Goal: Task Accomplishment & Management: Manage account settings

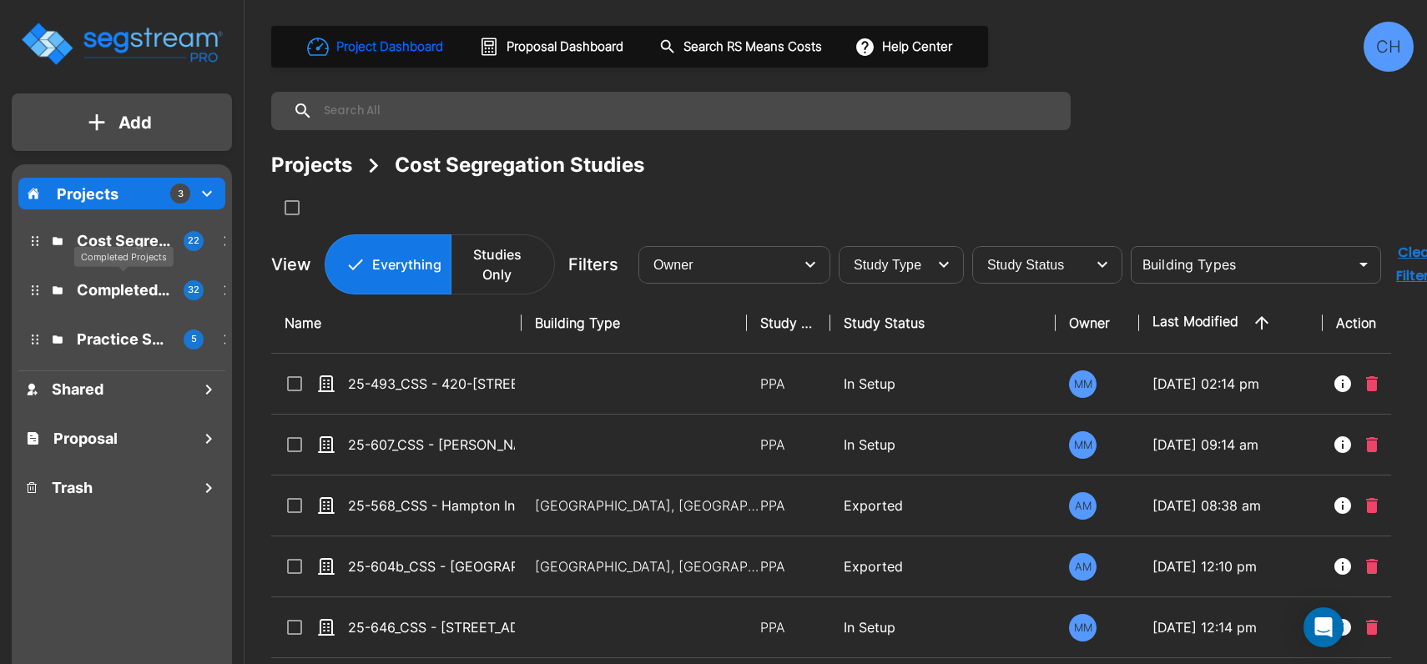
click at [114, 284] on p "Completed Projects" at bounding box center [123, 290] width 93 height 23
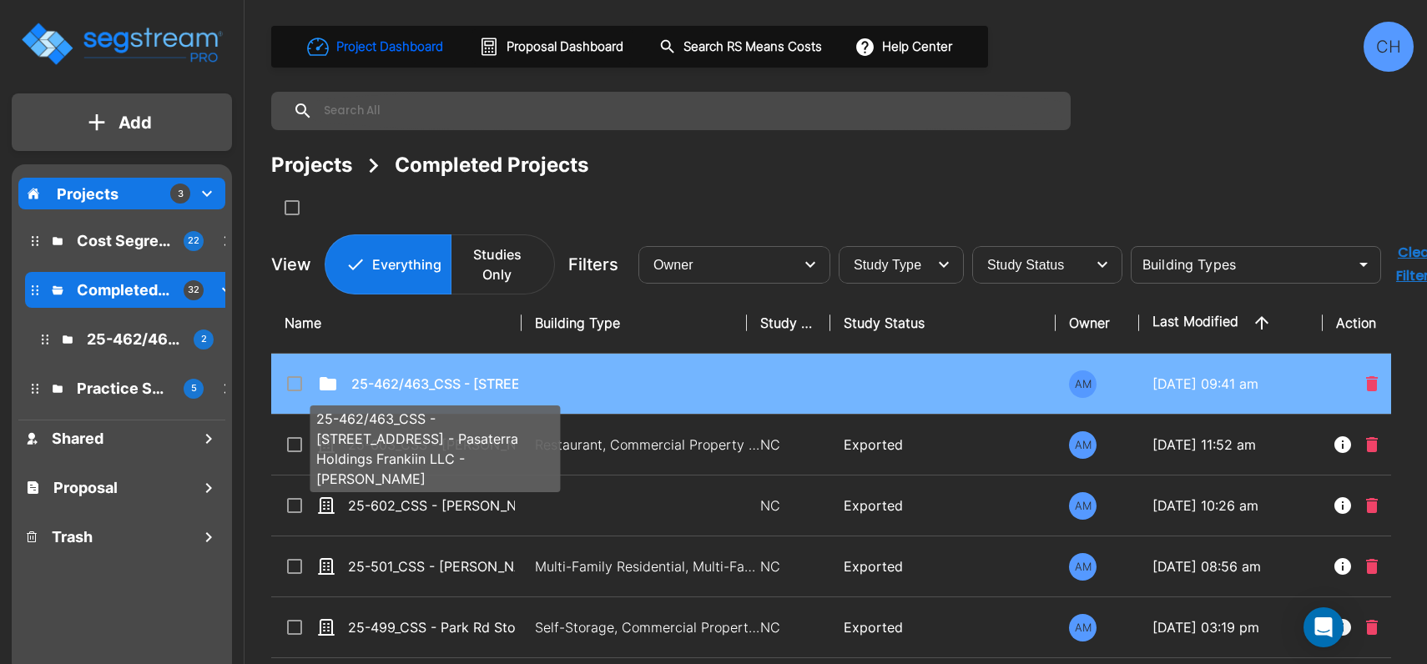
click at [450, 382] on p "25-462/463_CSS - [STREET_ADDRESS] - Pasaterra Holdings Frankiin LLC - [PERSON_N…" at bounding box center [434, 384] width 167 height 20
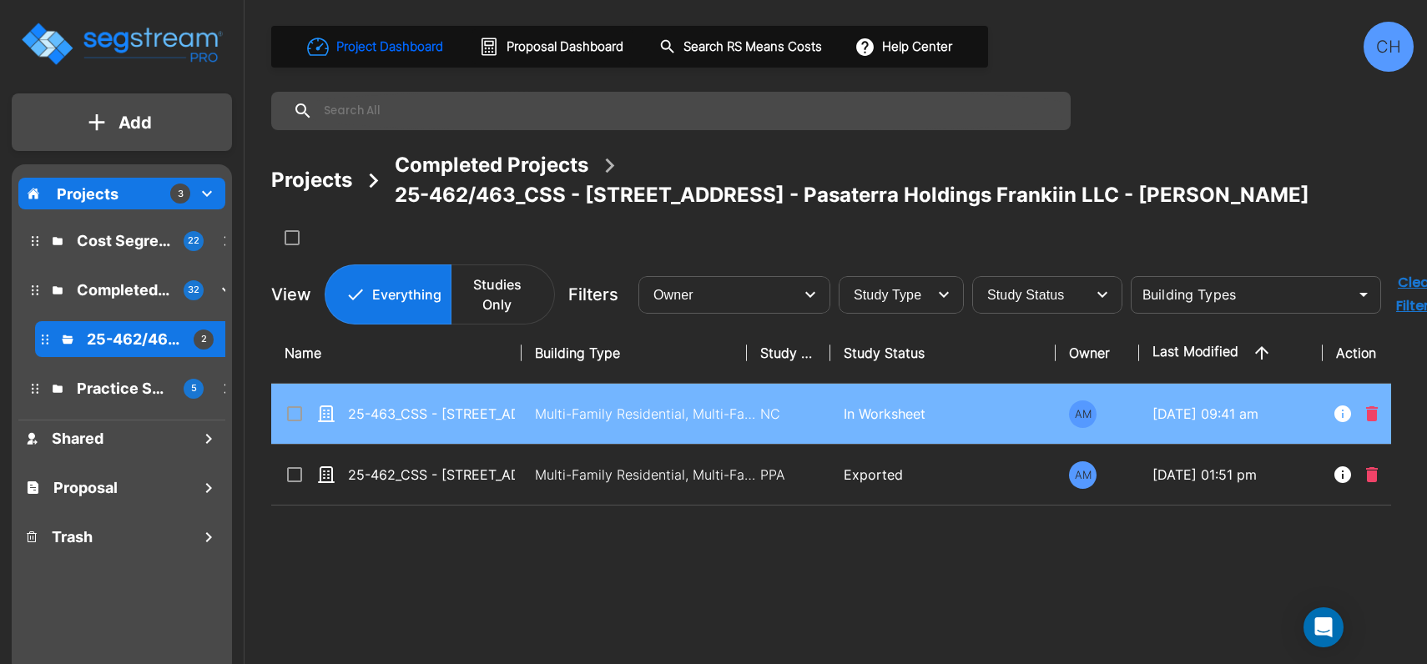
click at [569, 401] on td "Multi-Family Residential, Multi-Family Residential Site" at bounding box center [634, 414] width 225 height 61
checkbox input "true"
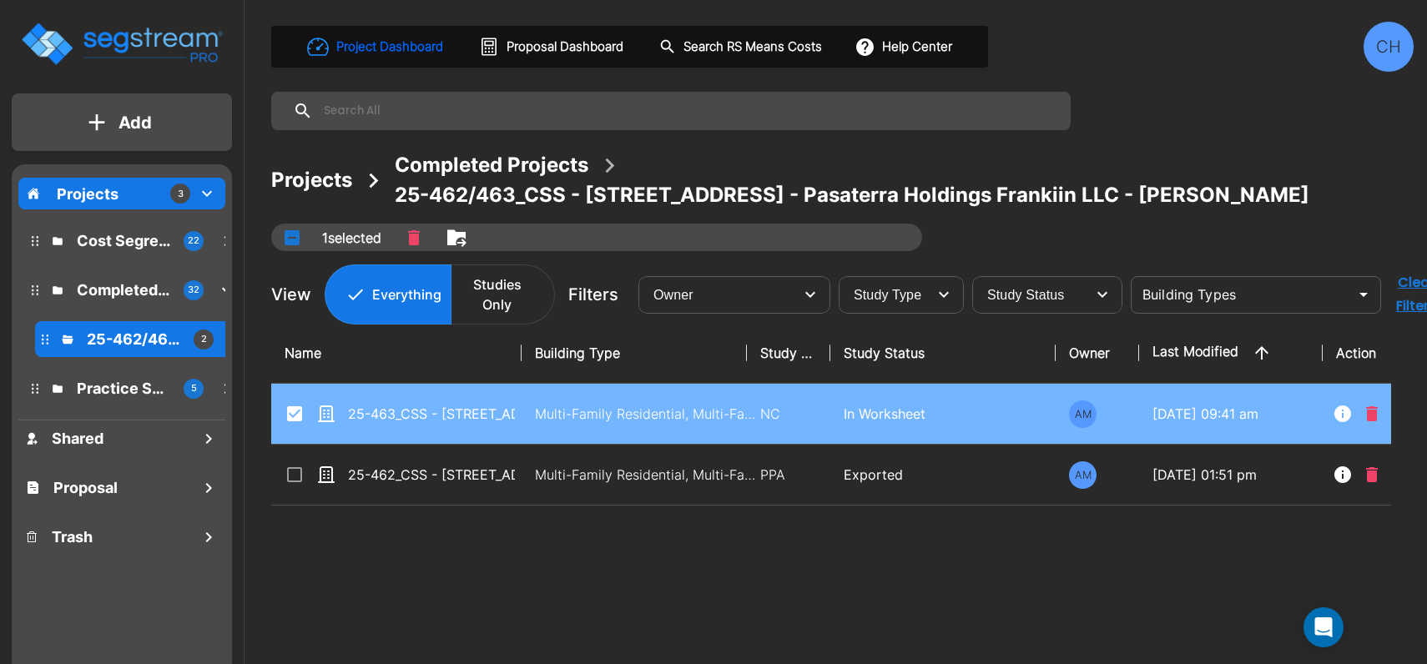
click at [569, 401] on td "Multi-Family Residential, Multi-Family Residential Site" at bounding box center [634, 414] width 225 height 61
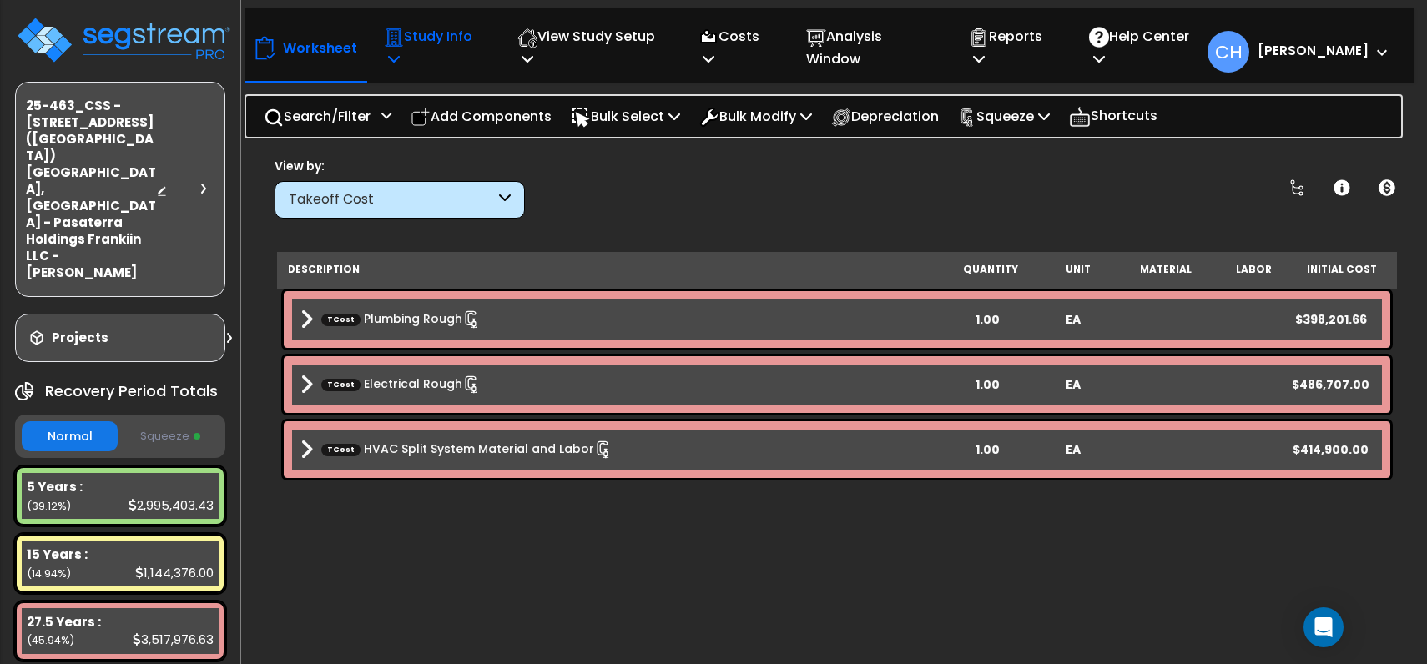
click at [404, 57] on p "Study Info" at bounding box center [433, 47] width 98 height 45
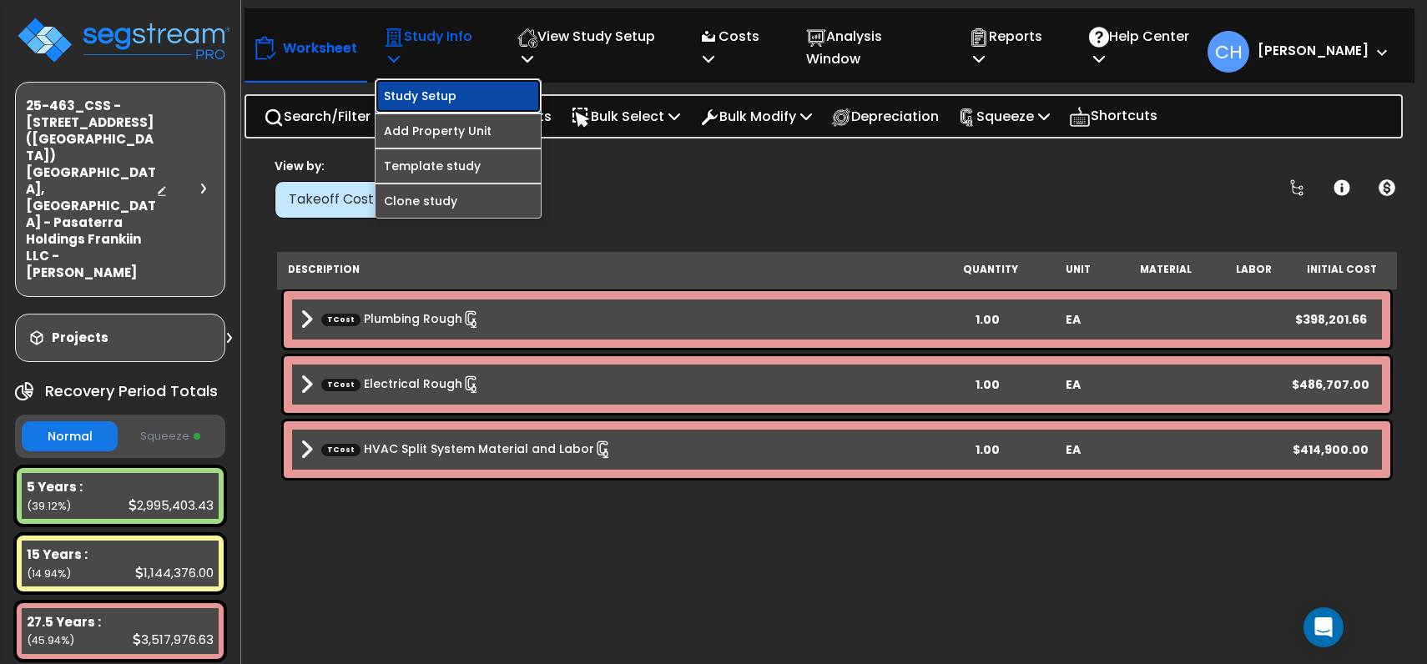
click at [463, 93] on link "Study Setup" at bounding box center [458, 95] width 165 height 33
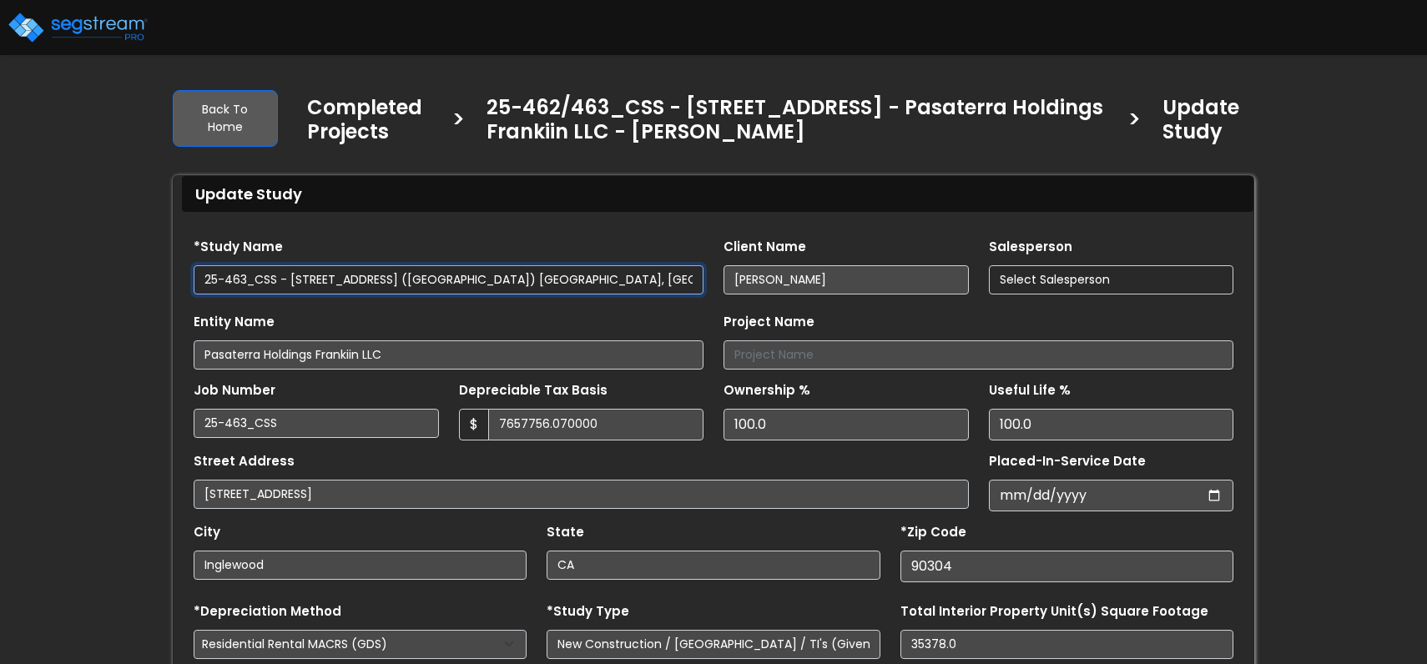
type input "7,657,756.070,000"
type input "4,924.0"
select select "2024"
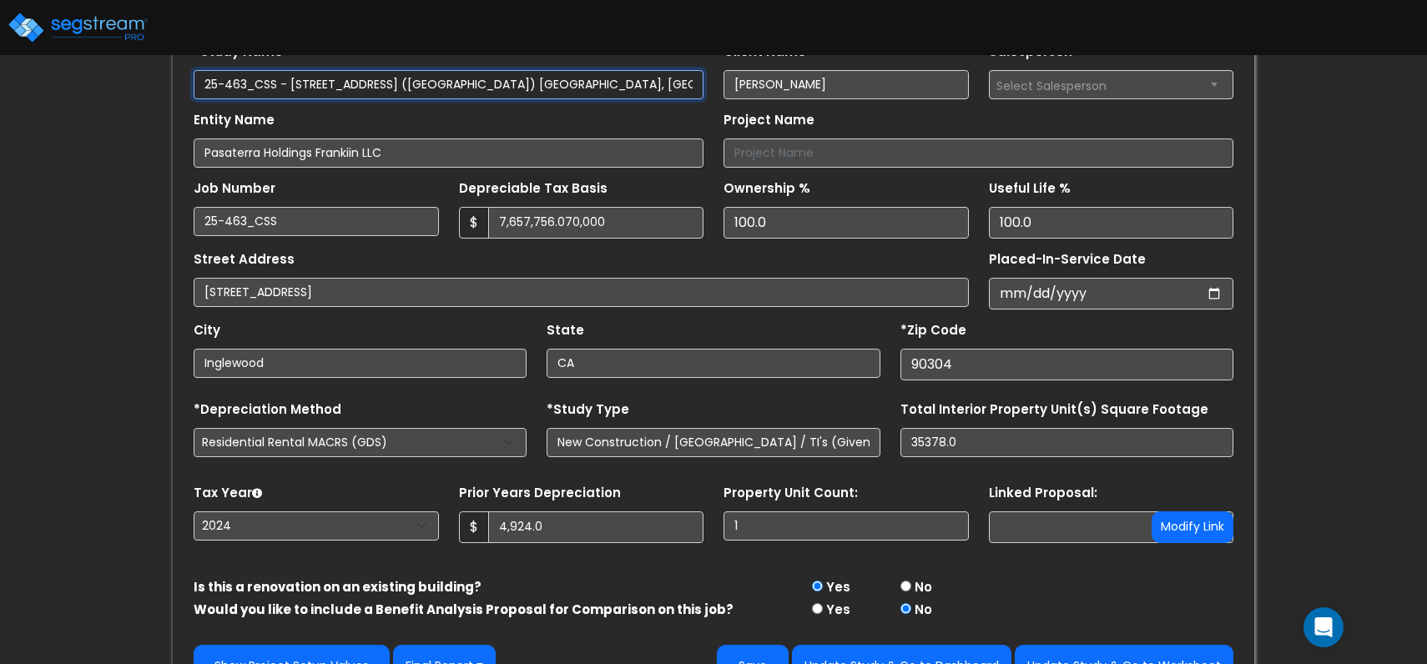
scroll to position [234, 0]
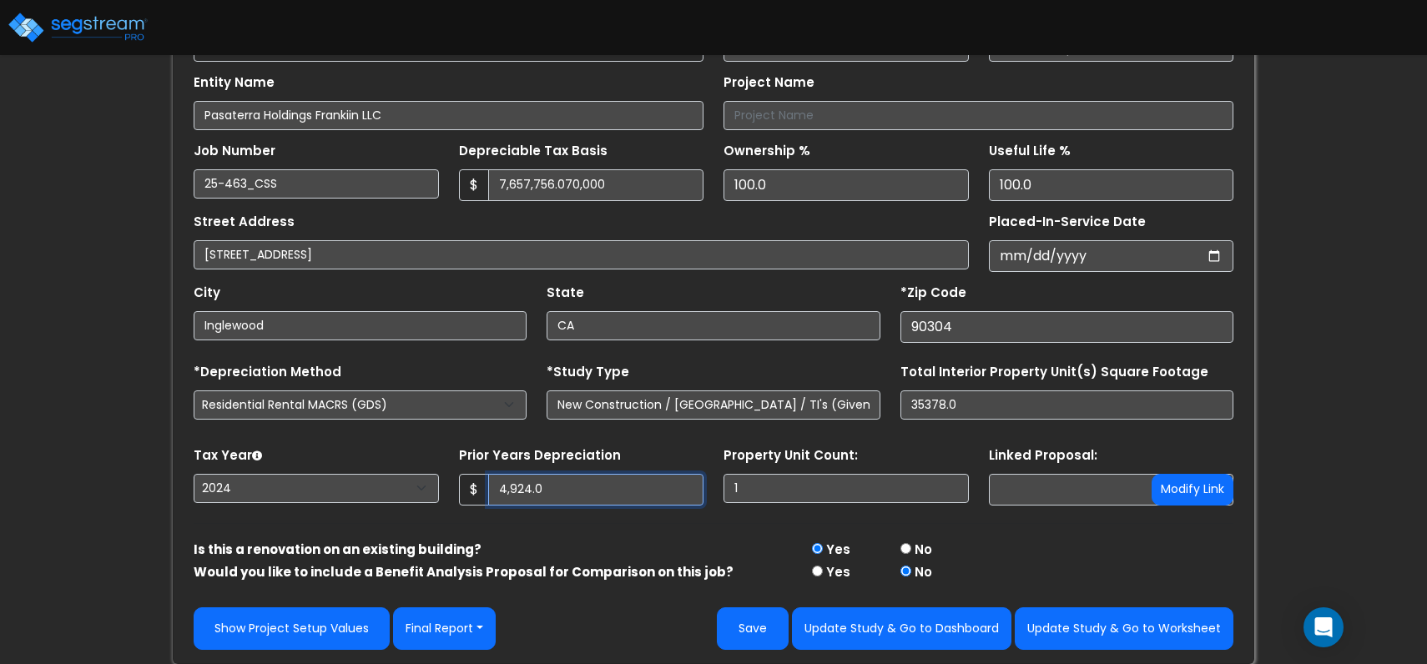
click at [573, 502] on input "4,924.0" at bounding box center [596, 490] width 216 height 32
type input "4"
drag, startPoint x: 618, startPoint y: 600, endPoint x: 719, endPoint y: 604, distance: 100.2
click at [618, 600] on div "Show Project Setup Values Final Report Report Custom Fields Report Images Repor…" at bounding box center [714, 617] width 1060 height 68
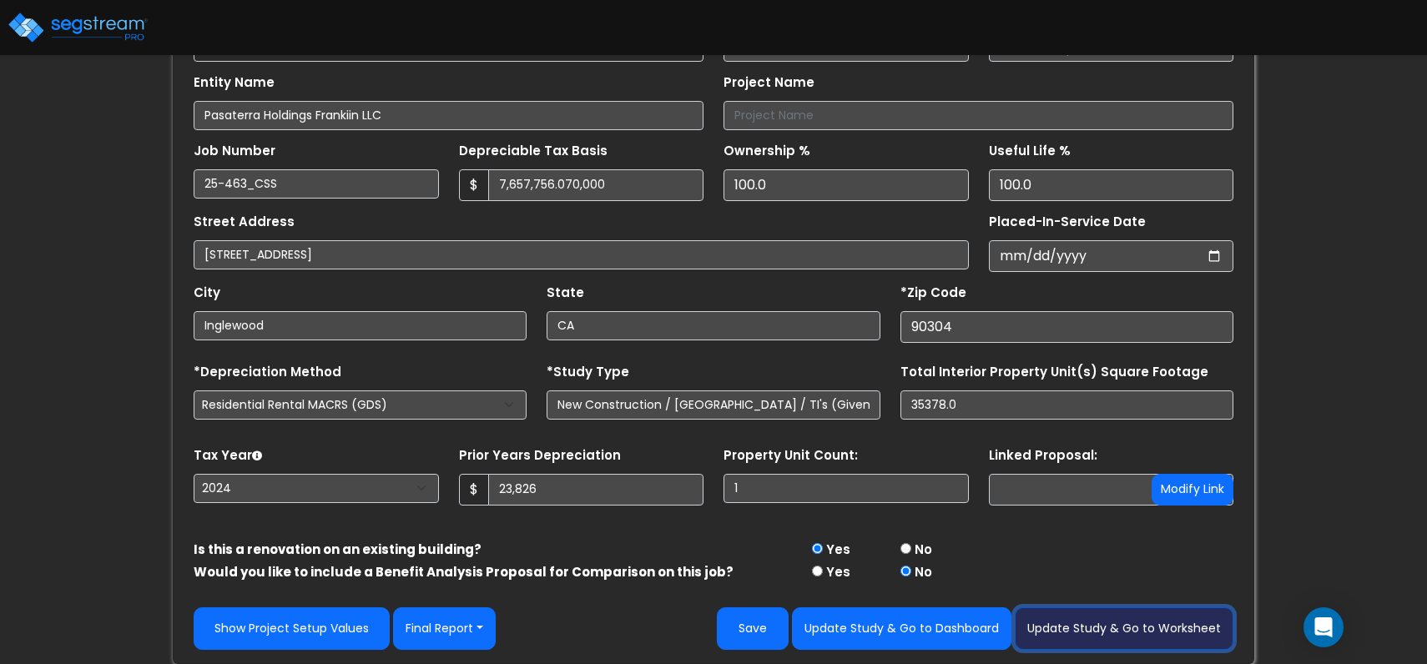
click at [1132, 630] on button "Update Study & Go to Worksheet" at bounding box center [1124, 629] width 219 height 43
type input "23826"
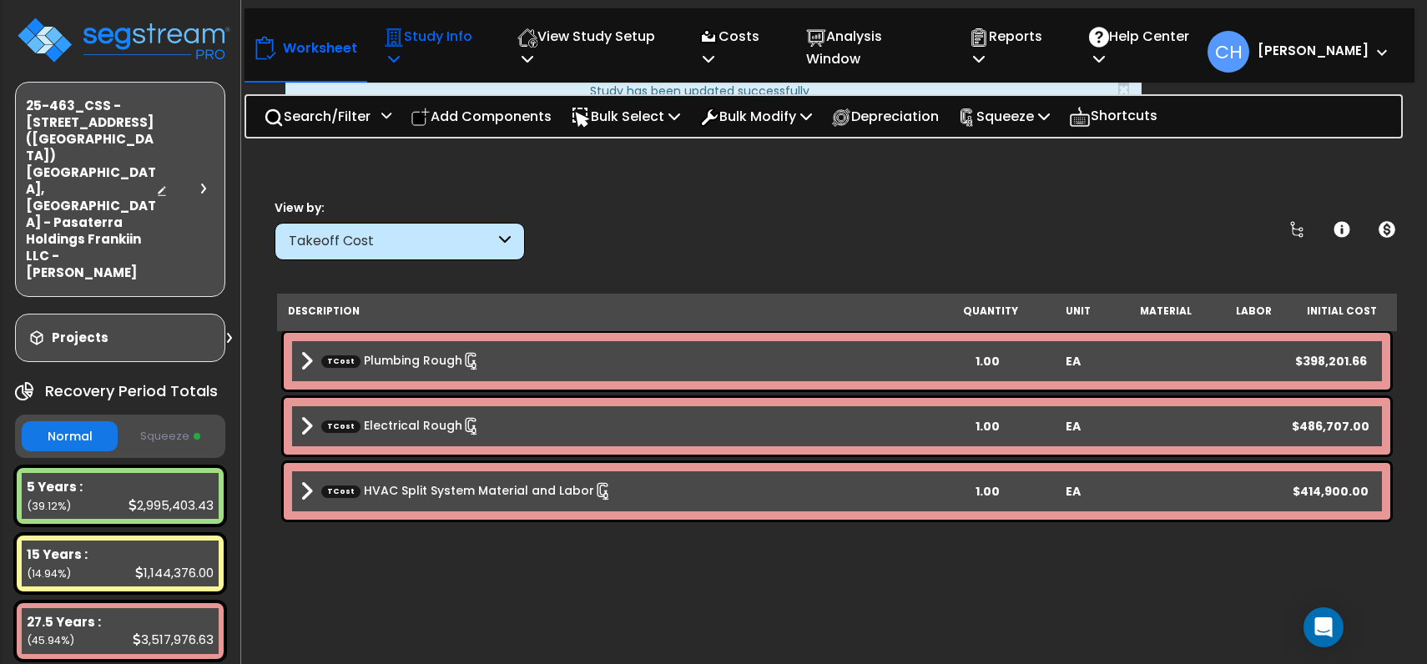
click at [406, 43] on p "Study Info" at bounding box center [433, 47] width 98 height 45
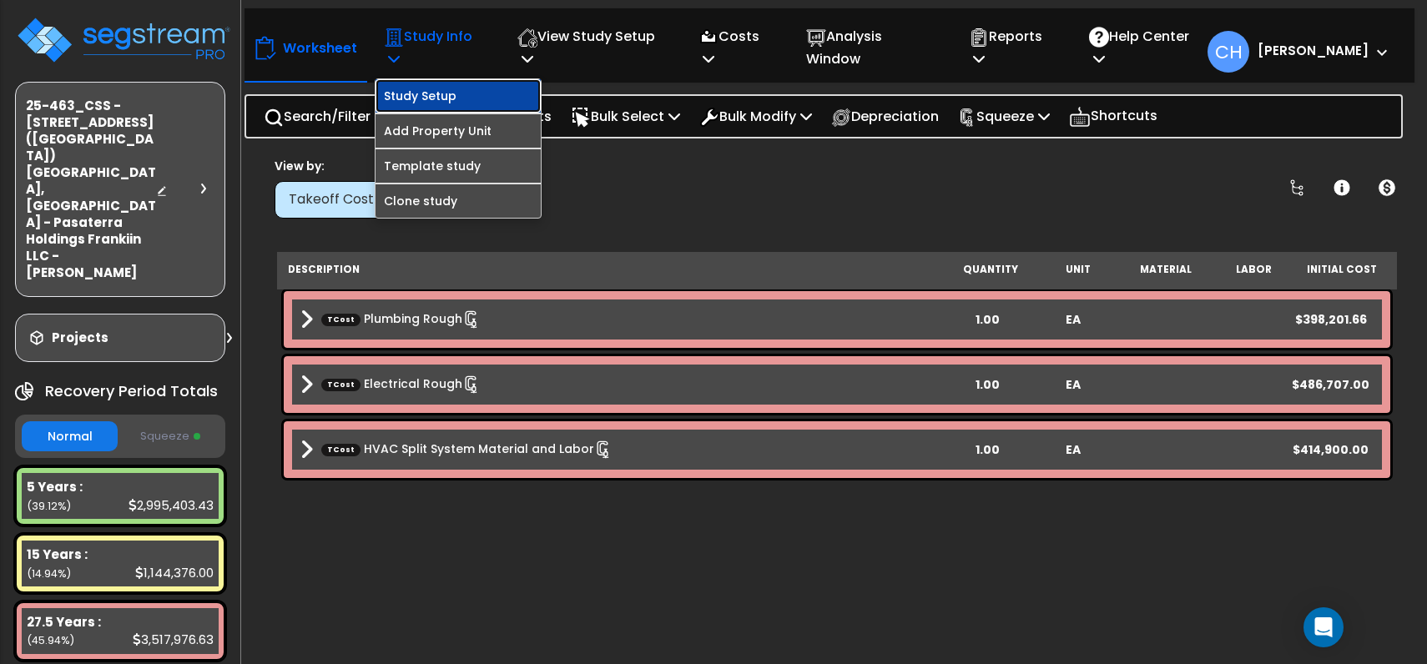
click at [416, 95] on link "Study Setup" at bounding box center [458, 95] width 165 height 33
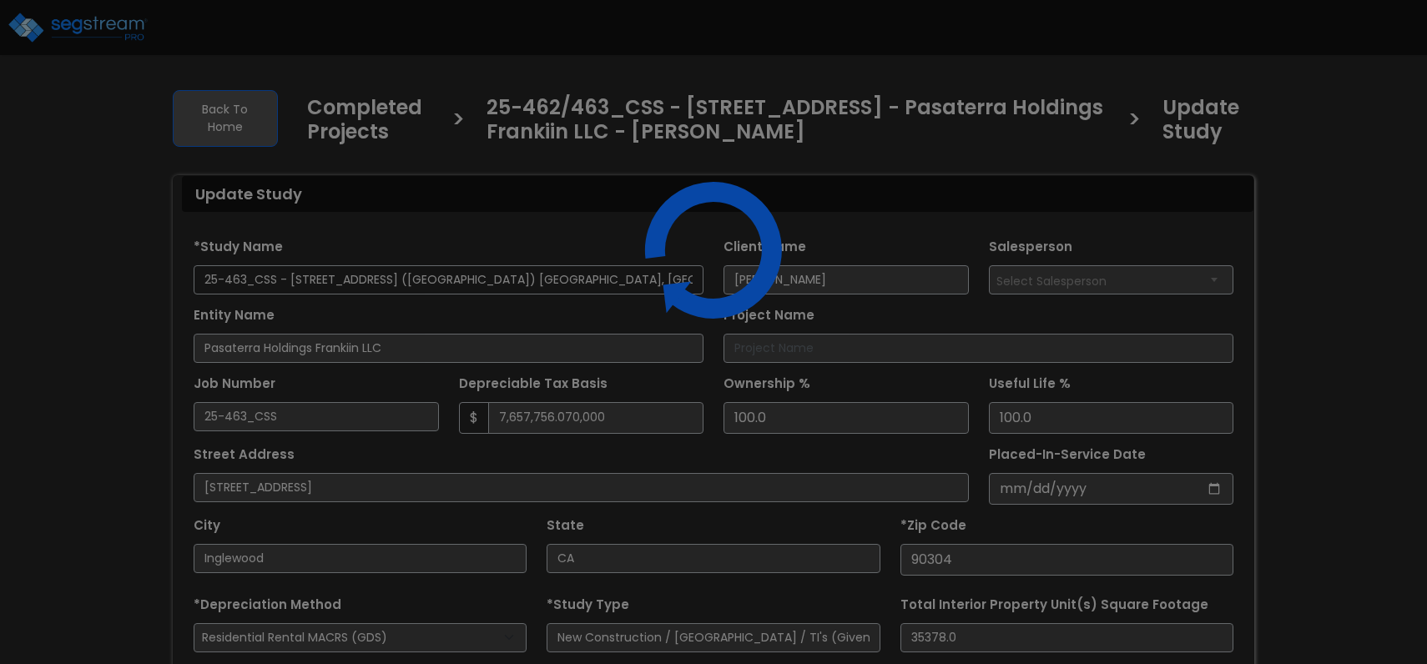
select select "2024"
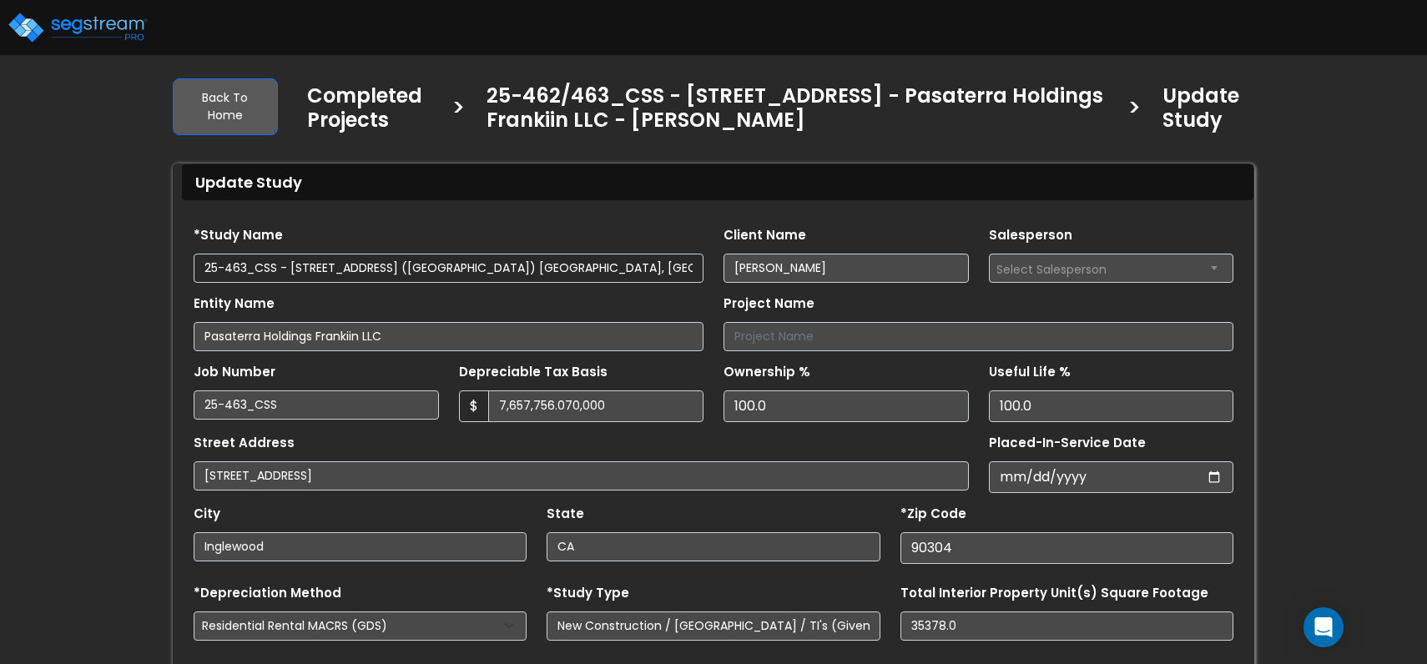
scroll to position [13, 0]
click at [614, 410] on input "7,657,756.070,000" at bounding box center [596, 405] width 216 height 32
click at [633, 406] on input "7,657,756.070,000" at bounding box center [596, 405] width 216 height 32
click at [600, 405] on input "7,657,756.070,000" at bounding box center [596, 405] width 216 height 32
click at [555, 402] on input "7,657,756.070,000" at bounding box center [596, 405] width 216 height 32
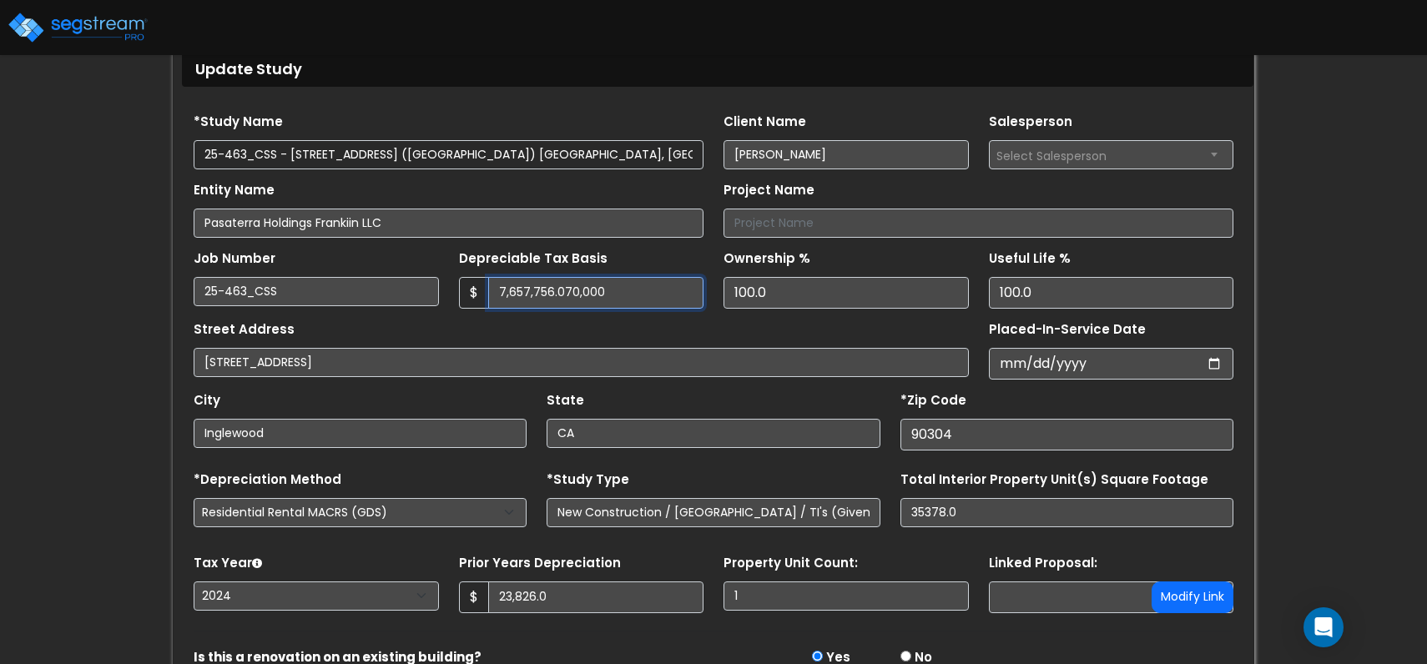
scroll to position [145, 0]
